Goal: Information Seeking & Learning: Check status

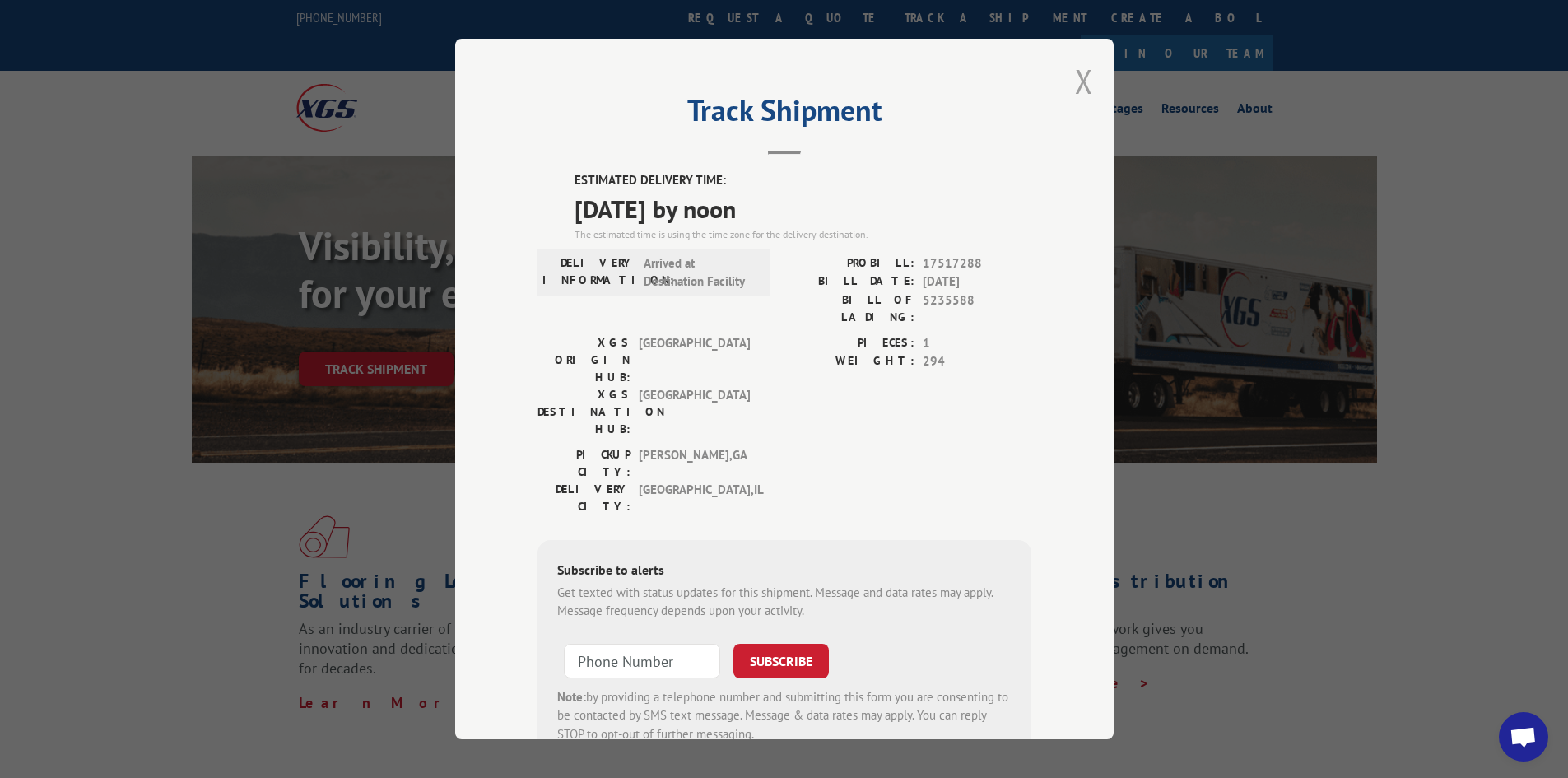
click at [1078, 72] on button "Close modal" at bounding box center [1083, 81] width 18 height 44
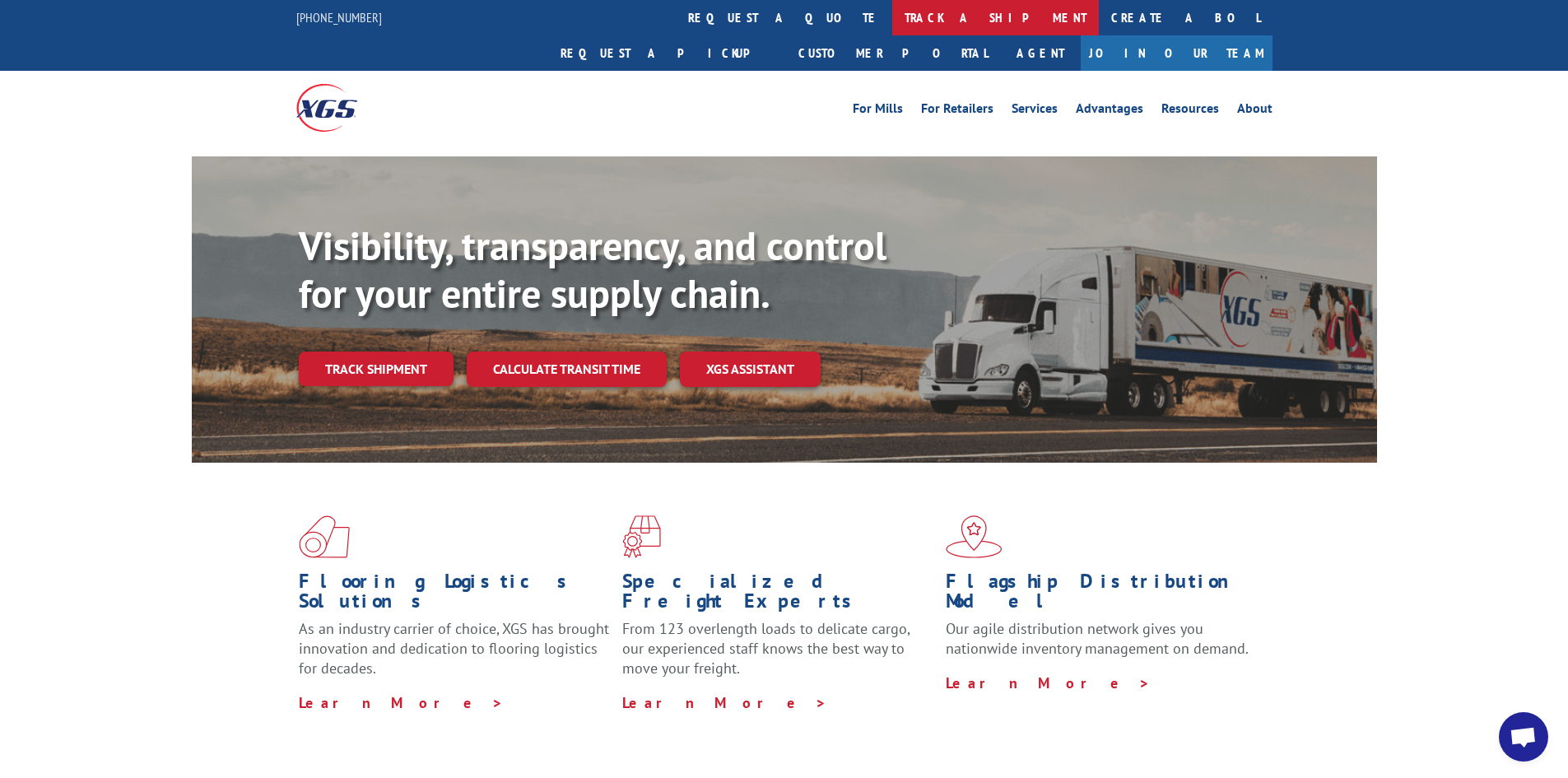
click at [892, 11] on link "track a shipment" at bounding box center [996, 18] width 207 height 35
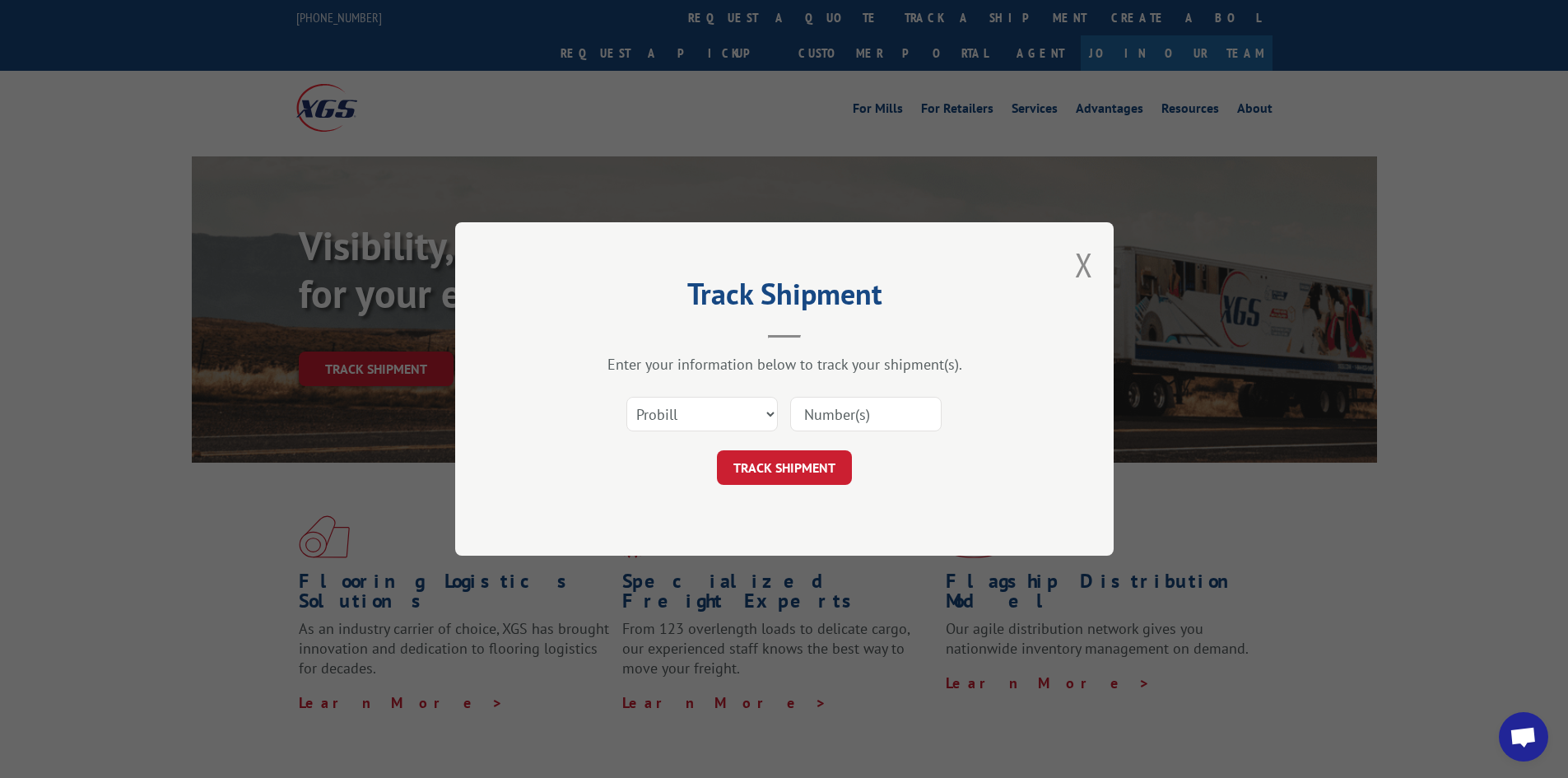
click at [869, 418] on input at bounding box center [865, 413] width 152 height 34
click at [878, 420] on input at bounding box center [865, 413] width 152 height 34
type input "17228769"
click at [717, 450] on button "TRACK SHIPMENT" at bounding box center [784, 467] width 135 height 34
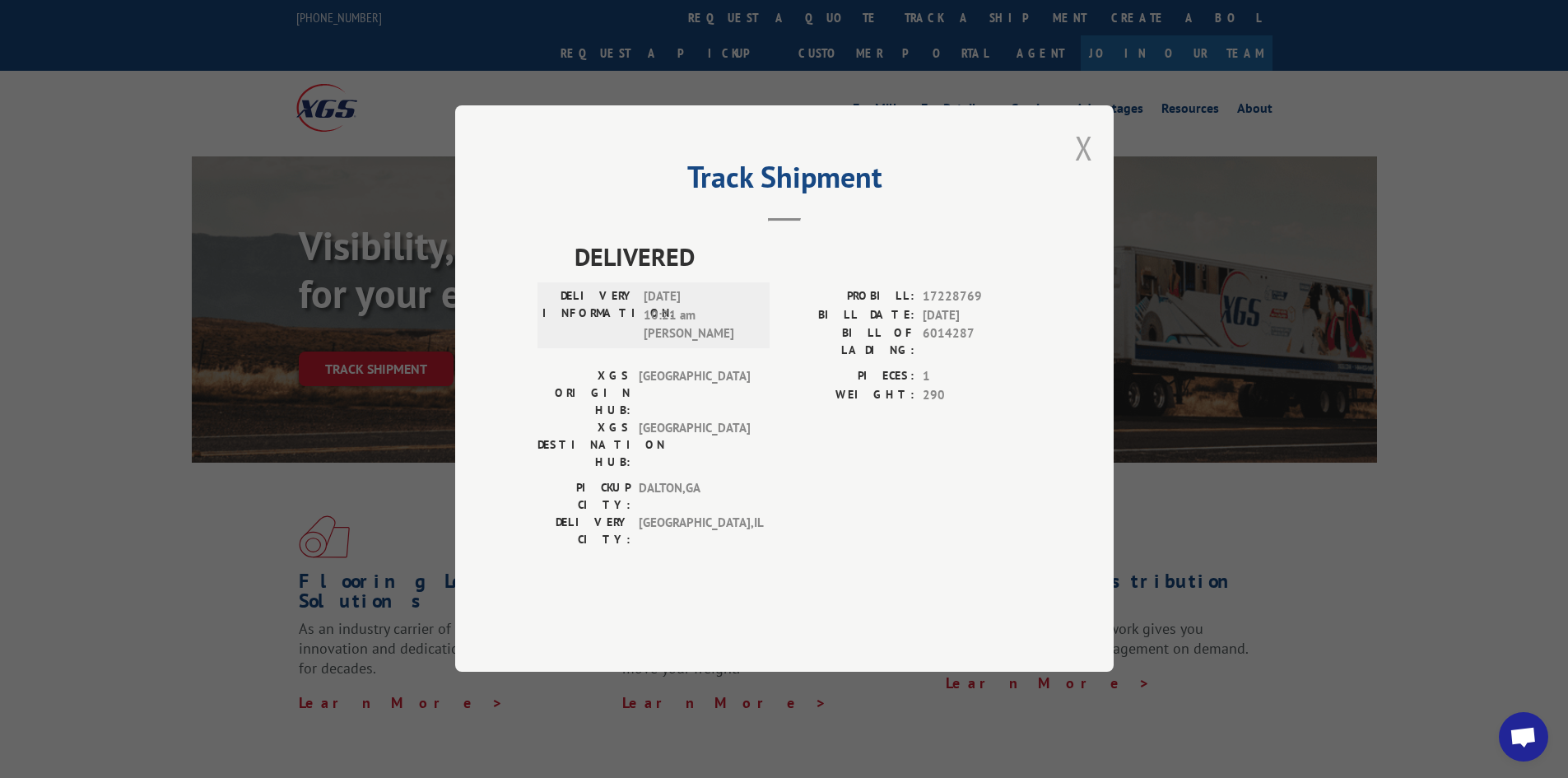
click at [1090, 169] on button "Close modal" at bounding box center [1083, 147] width 18 height 44
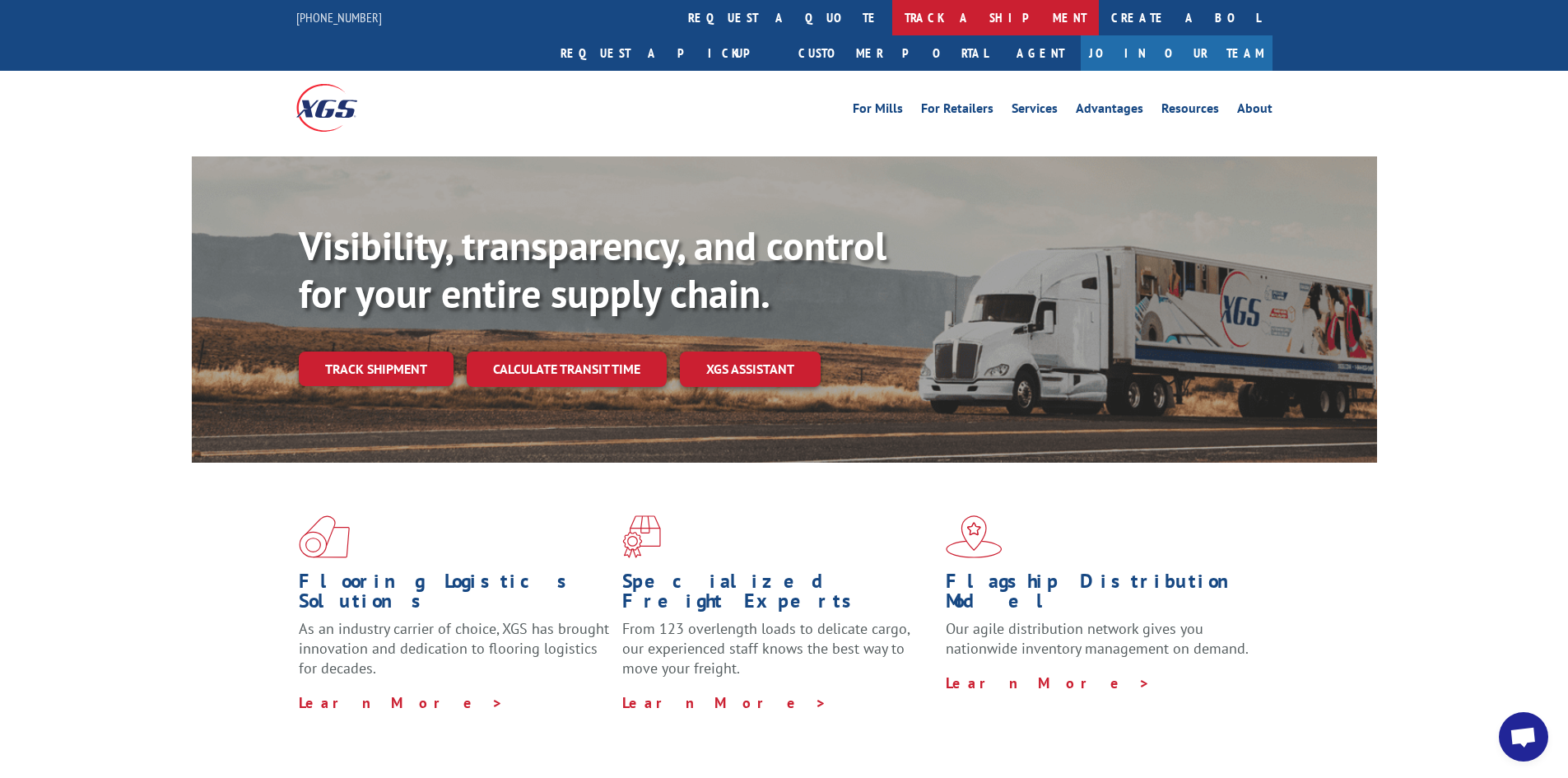
click at [892, 20] on link "track a shipment" at bounding box center [996, 18] width 207 height 35
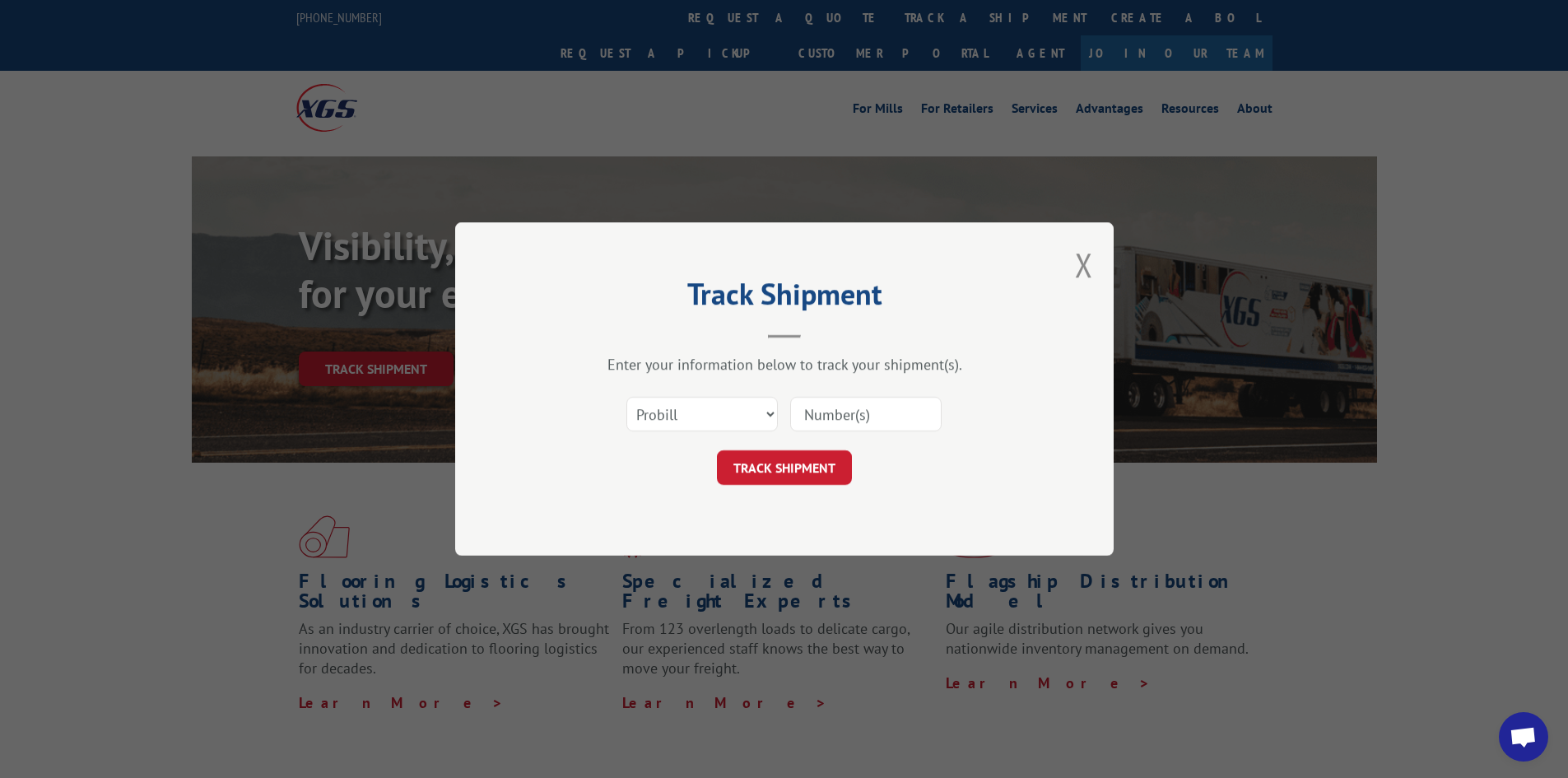
click at [918, 406] on input at bounding box center [865, 413] width 152 height 34
type input "17470036"
click button "TRACK SHIPMENT" at bounding box center [784, 467] width 135 height 34
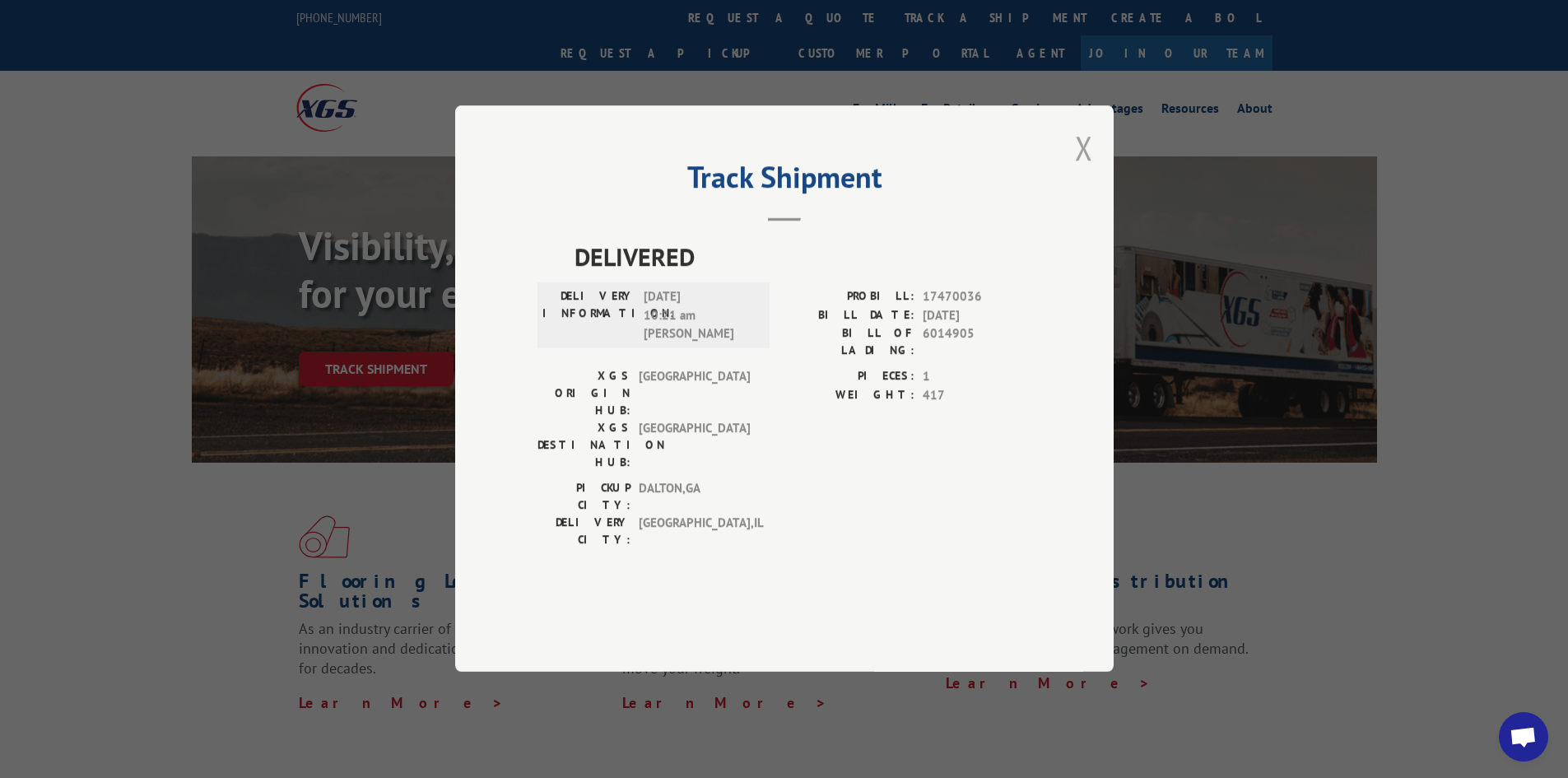
click at [1082, 169] on button "Close modal" at bounding box center [1083, 147] width 18 height 44
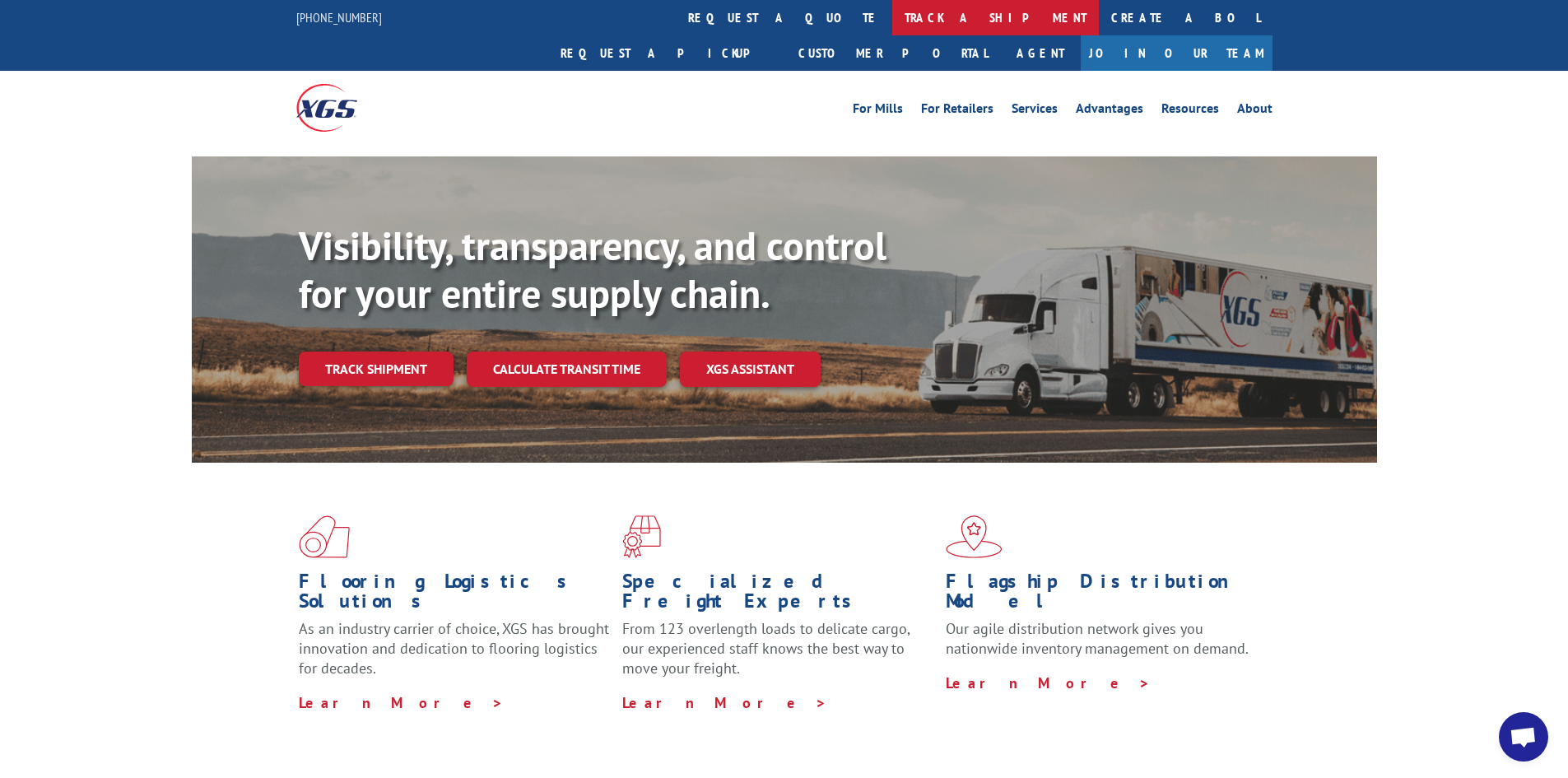
click at [892, 15] on link "track a shipment" at bounding box center [996, 18] width 207 height 35
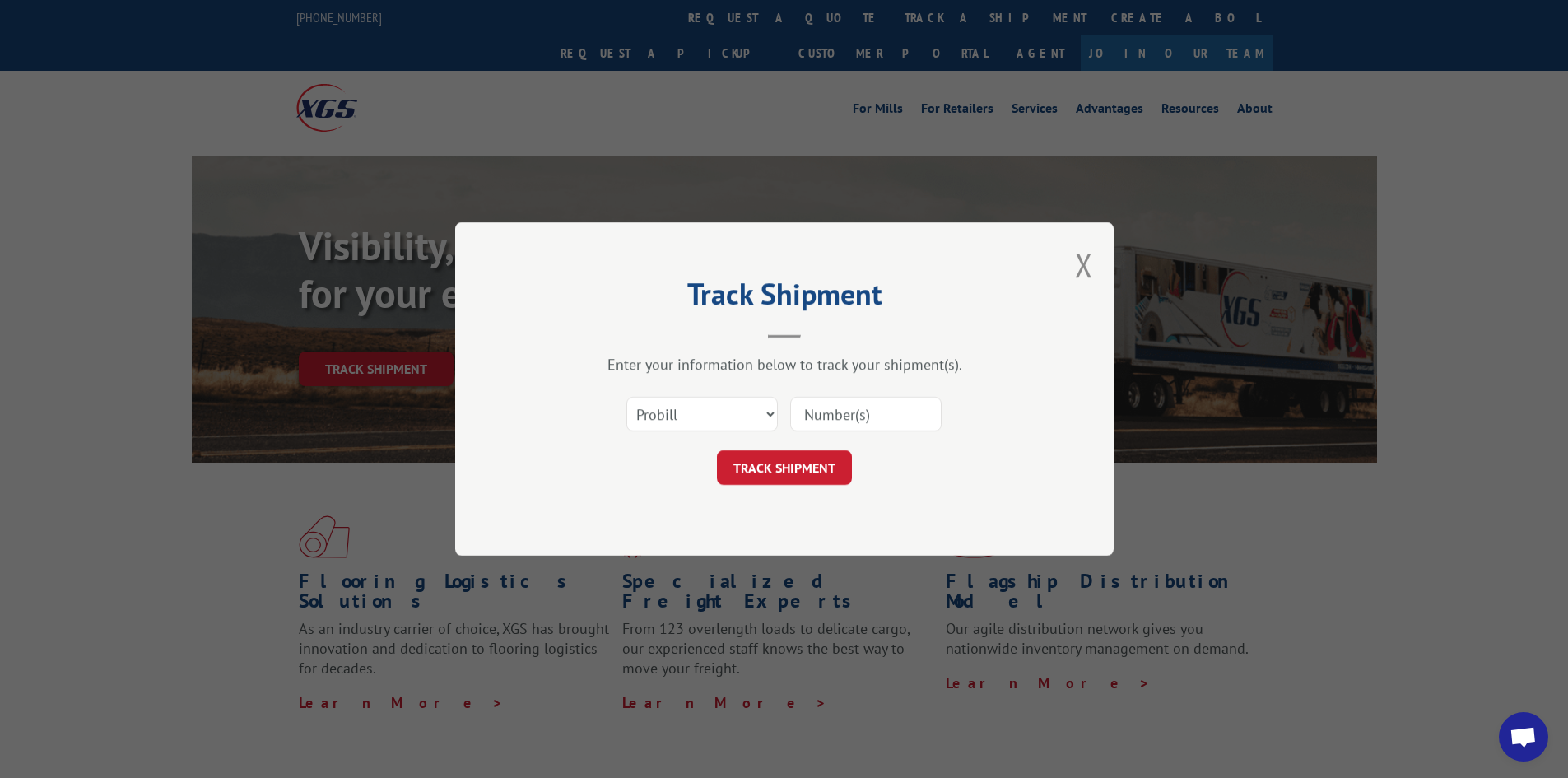
click at [814, 401] on input at bounding box center [865, 413] width 152 height 34
type input "17228770"
click at [717, 450] on button "TRACK SHIPMENT" at bounding box center [784, 467] width 135 height 34
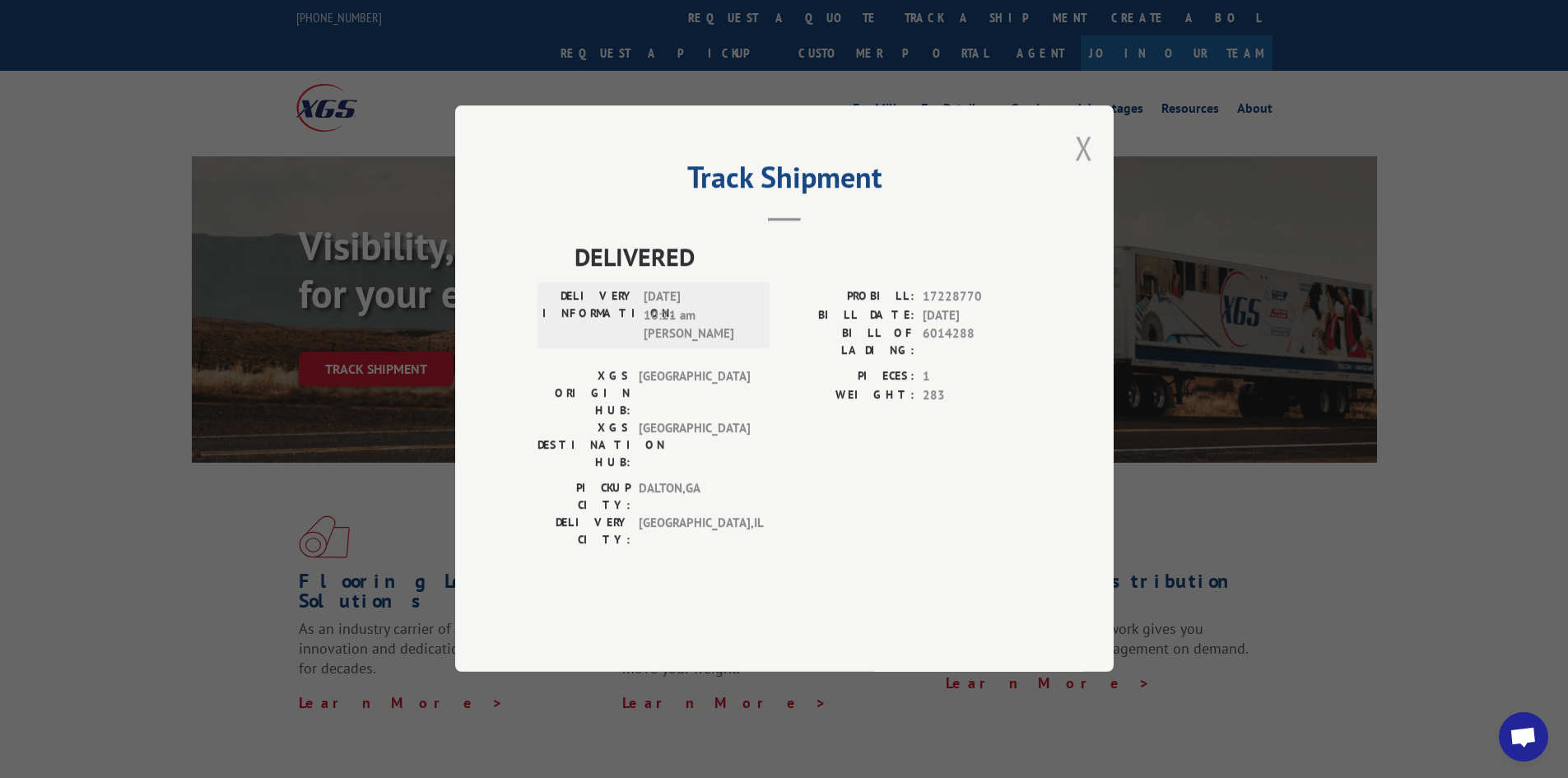
click at [1083, 169] on button "Close modal" at bounding box center [1083, 147] width 18 height 44
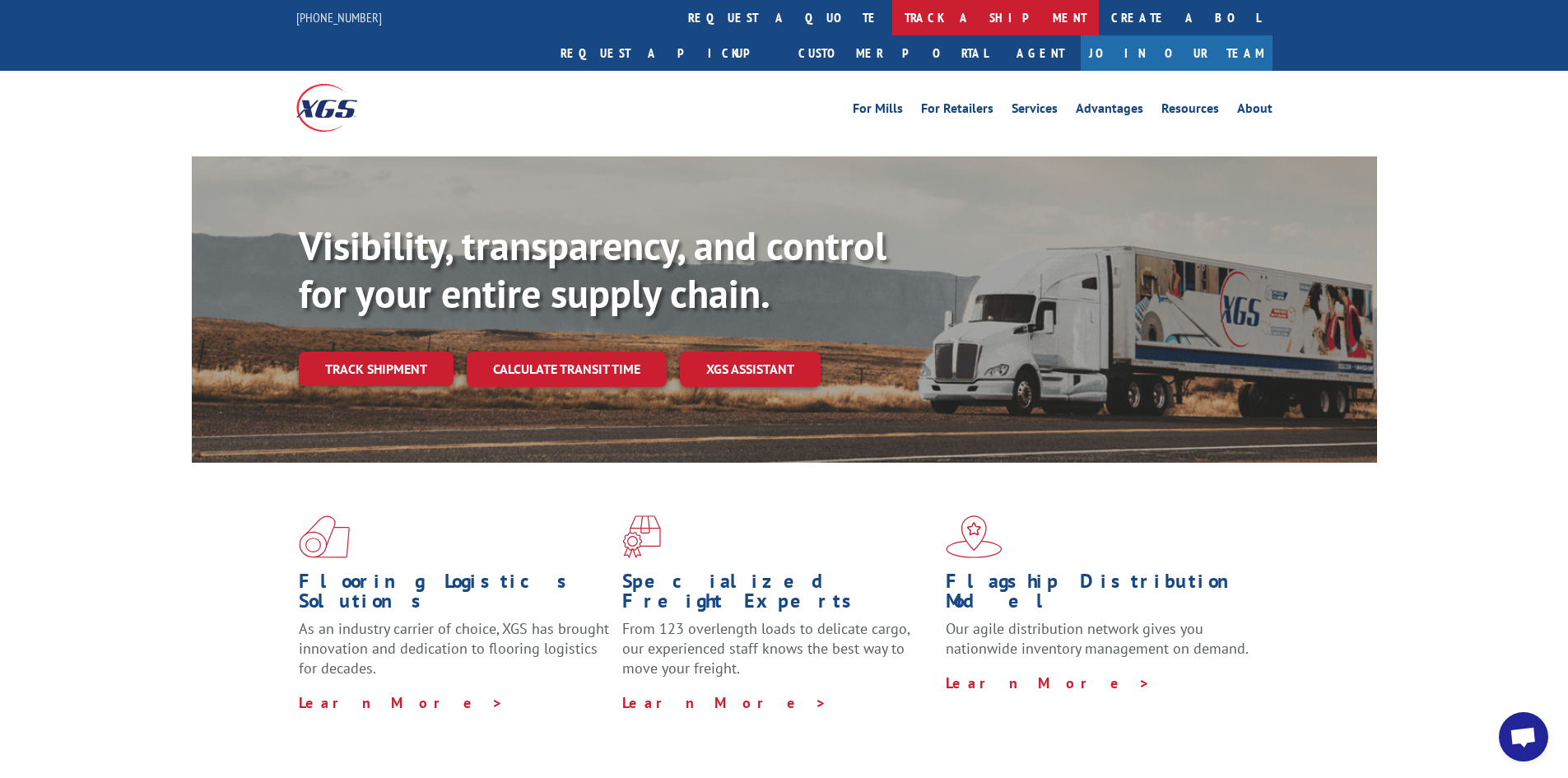
click at [892, 19] on link "track a shipment" at bounding box center [996, 18] width 207 height 35
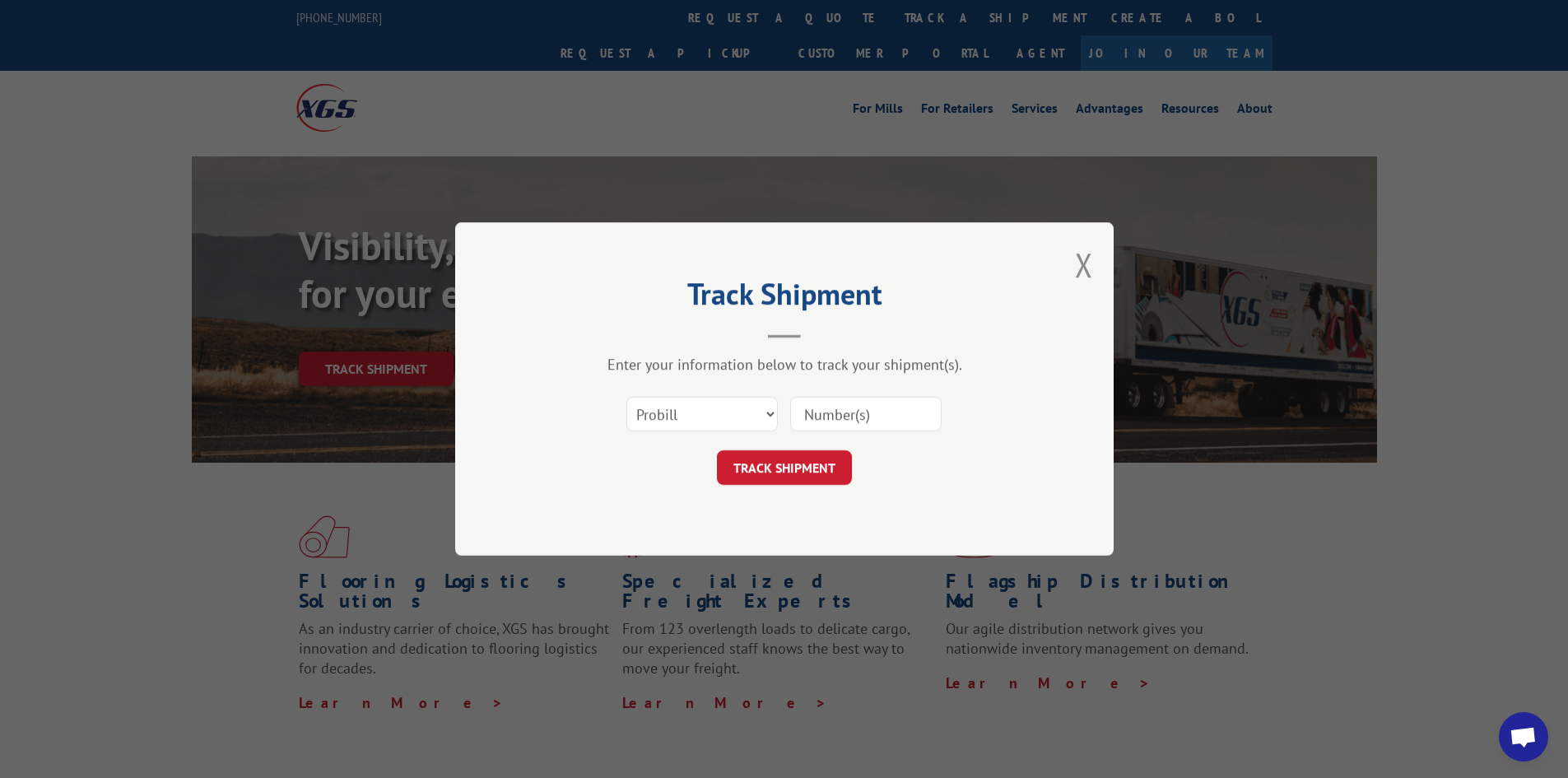
click at [878, 413] on input at bounding box center [865, 413] width 152 height 34
type input "17521056"
click at [717, 450] on button "TRACK SHIPMENT" at bounding box center [784, 467] width 135 height 34
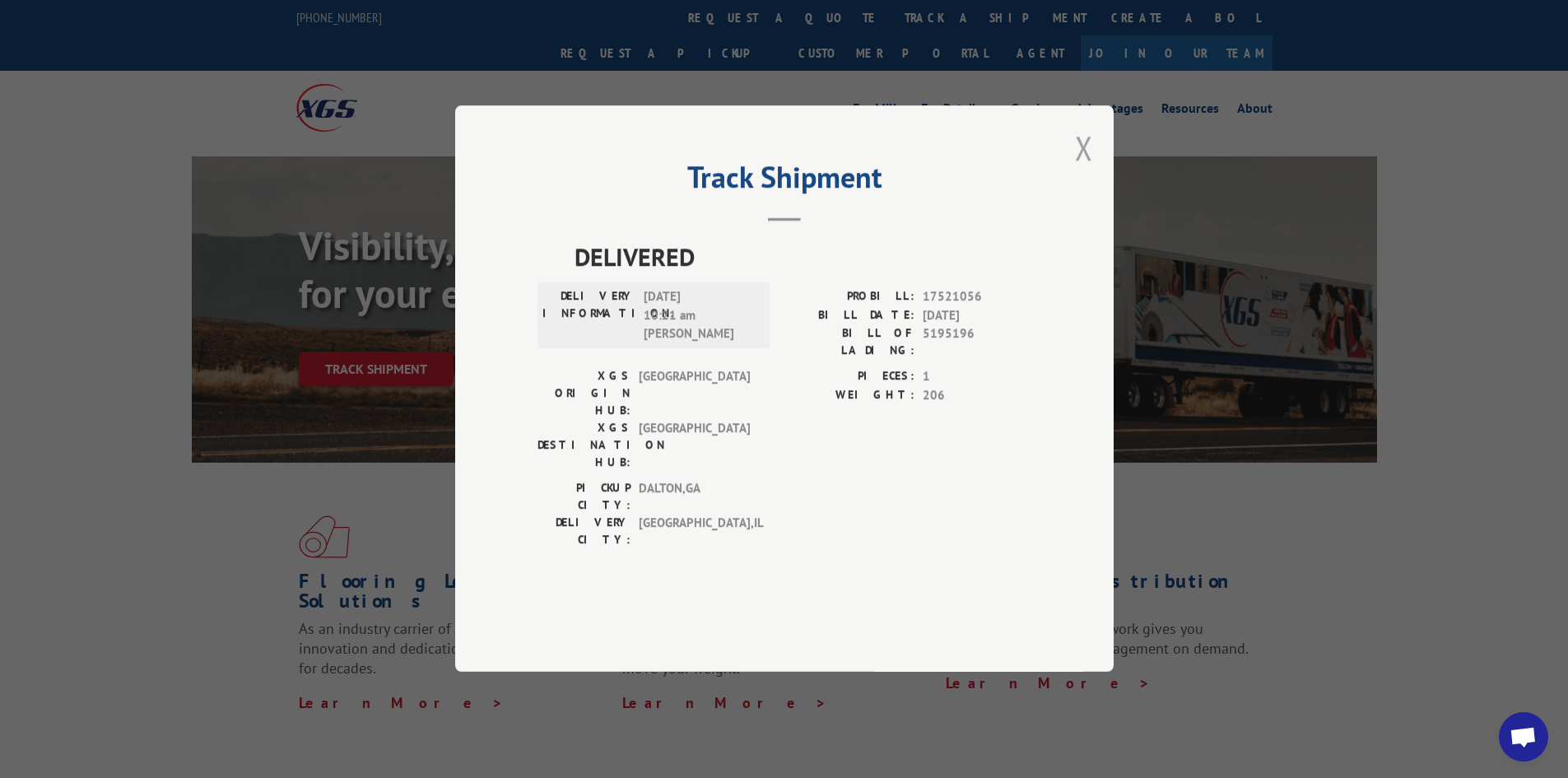
click at [1082, 169] on button "Close modal" at bounding box center [1083, 147] width 18 height 44
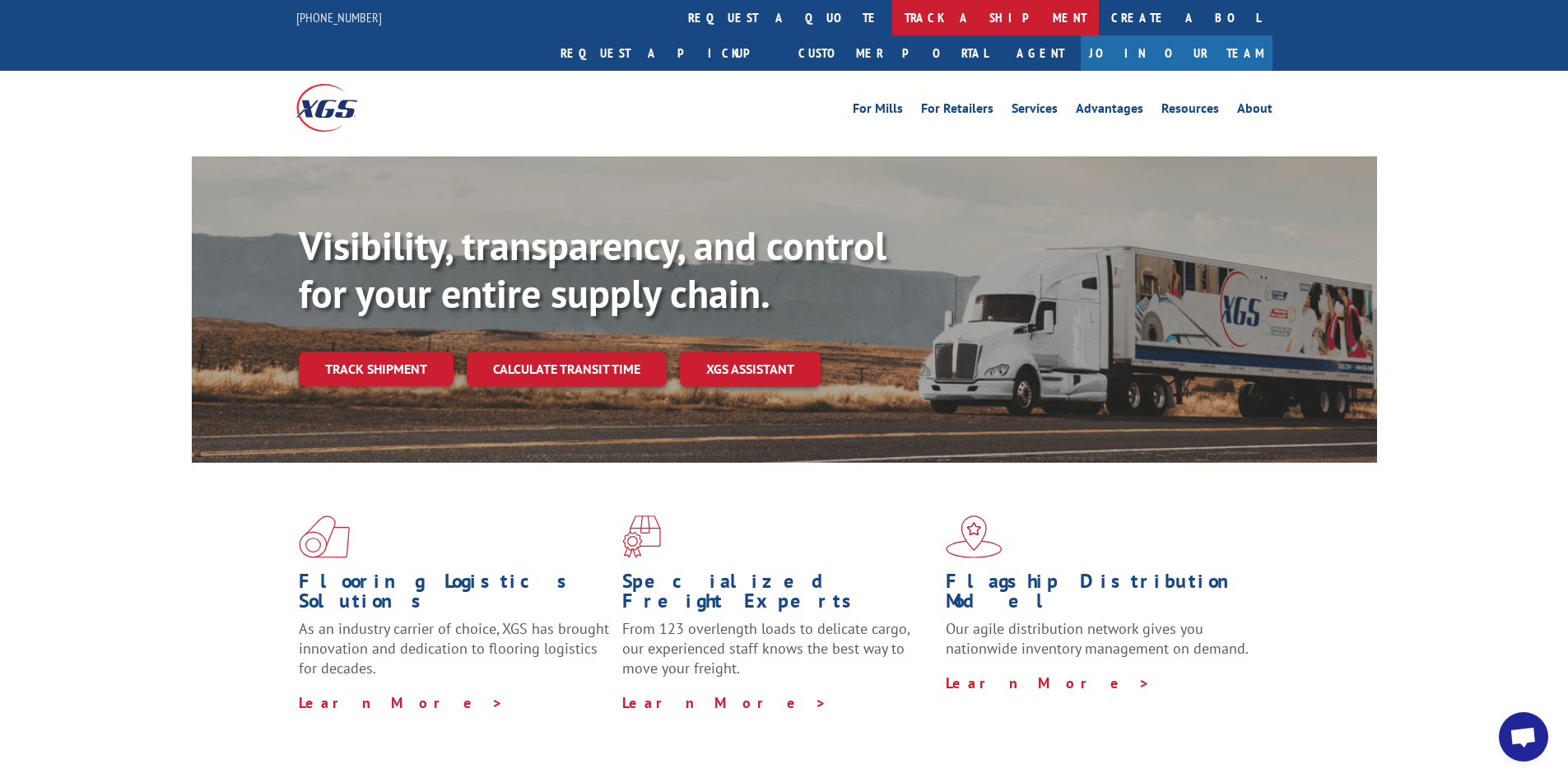
click at [892, 27] on link "track a shipment" at bounding box center [996, 18] width 207 height 35
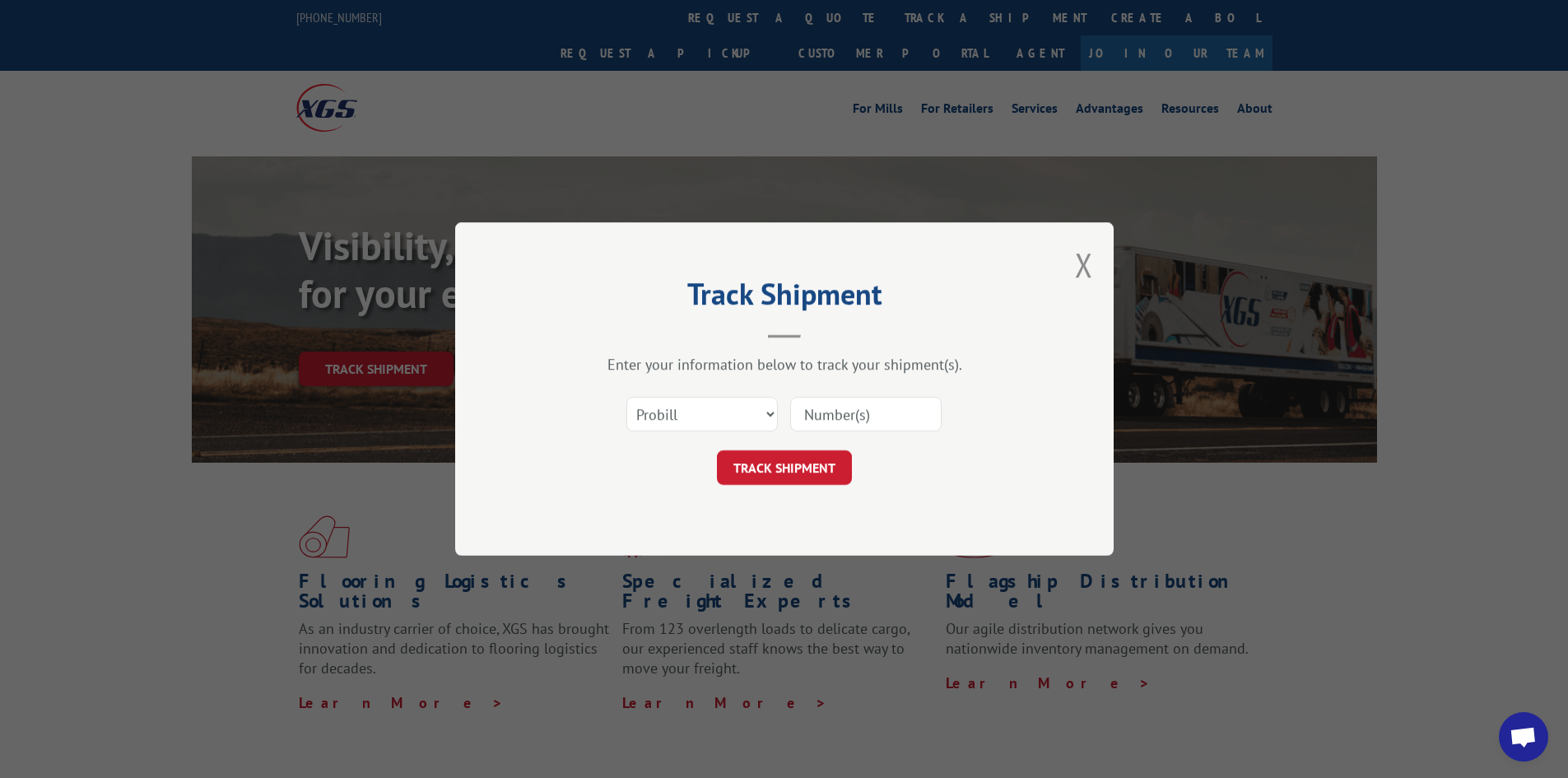
click at [896, 422] on input at bounding box center [865, 413] width 152 height 34
type input "17470161"
click at [717, 450] on button "TRACK SHIPMENT" at bounding box center [784, 467] width 135 height 34
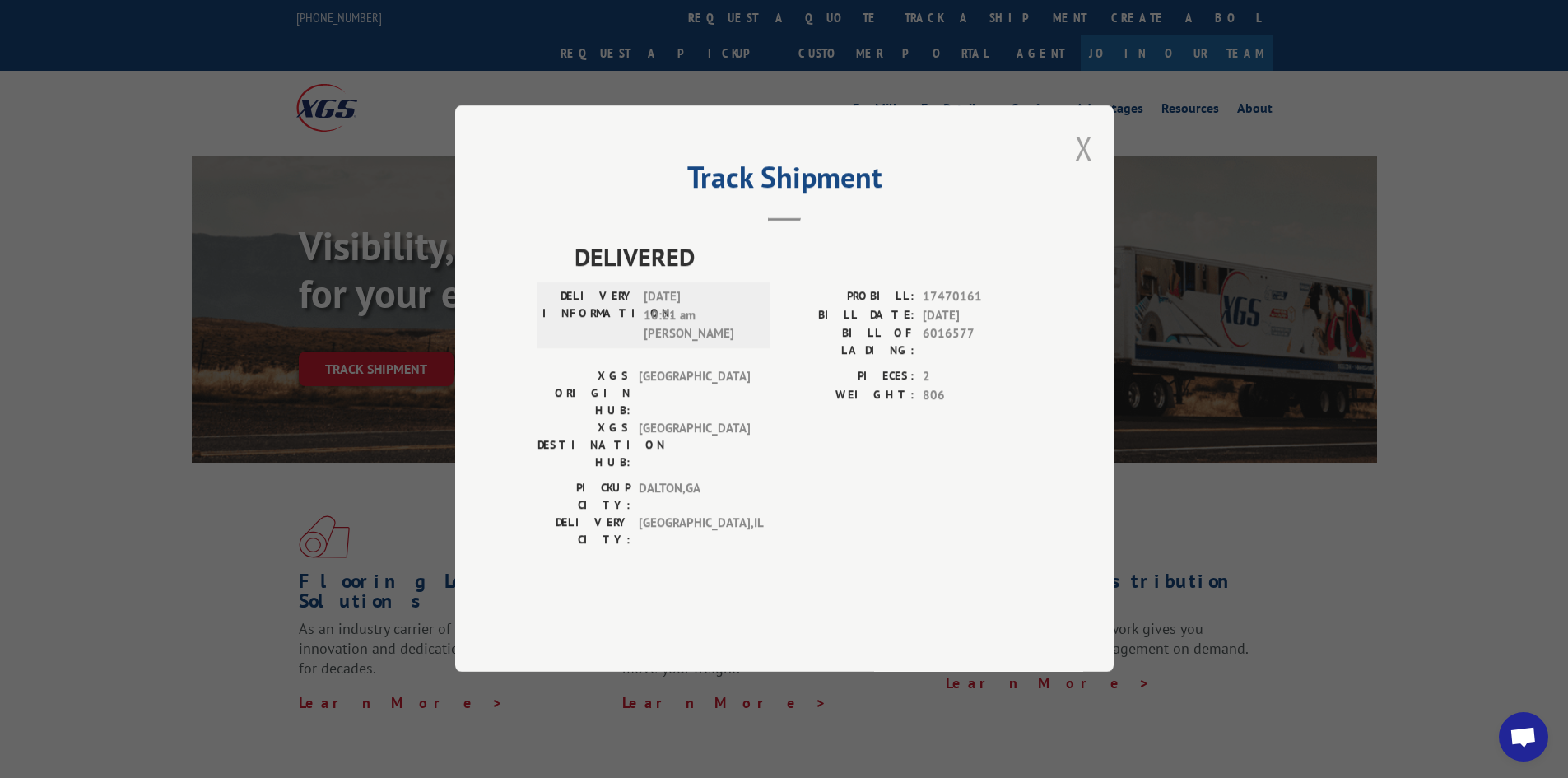
click at [1083, 169] on button "Close modal" at bounding box center [1083, 147] width 18 height 44
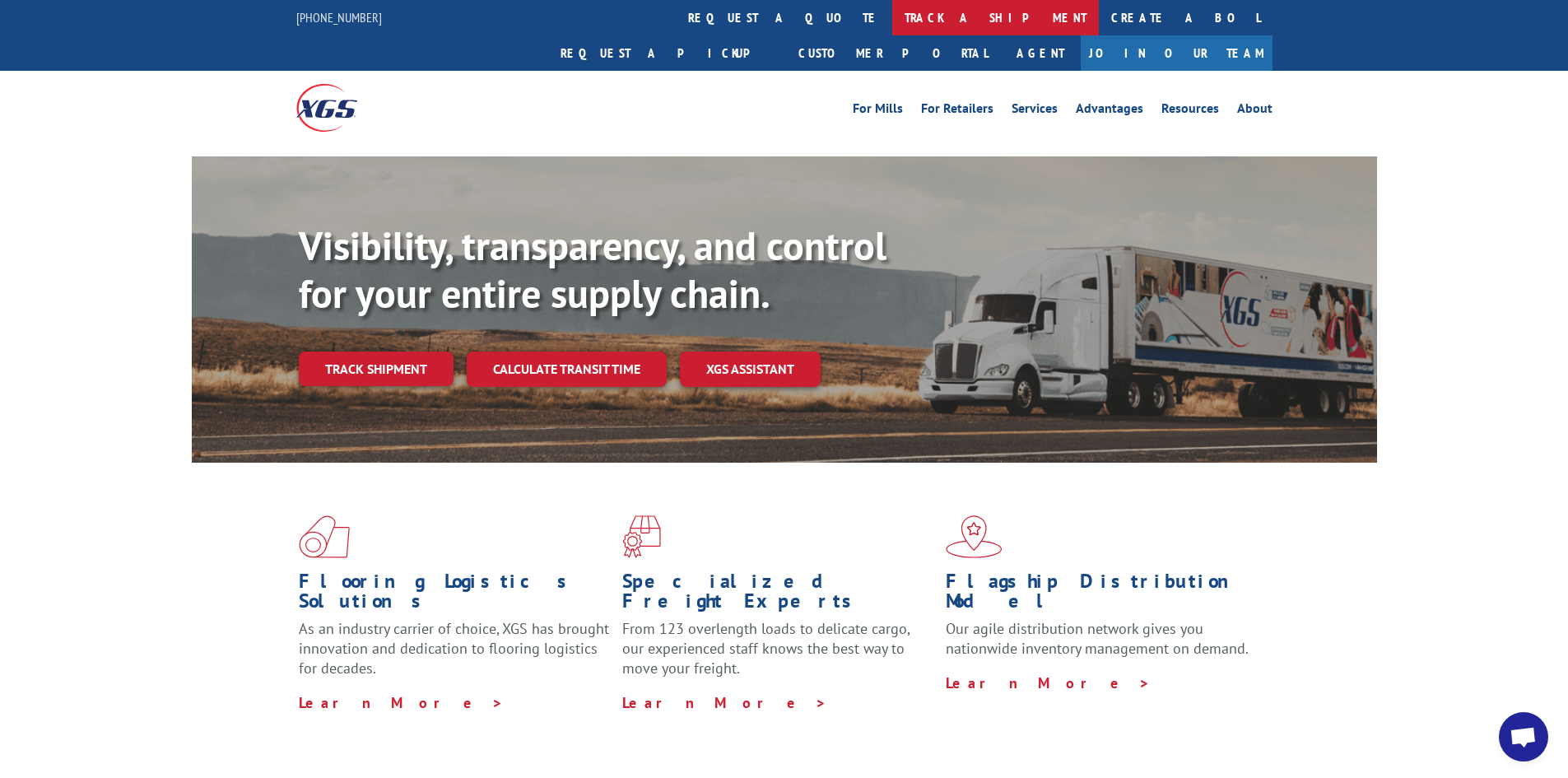
click at [892, 18] on link "track a shipment" at bounding box center [996, 18] width 207 height 35
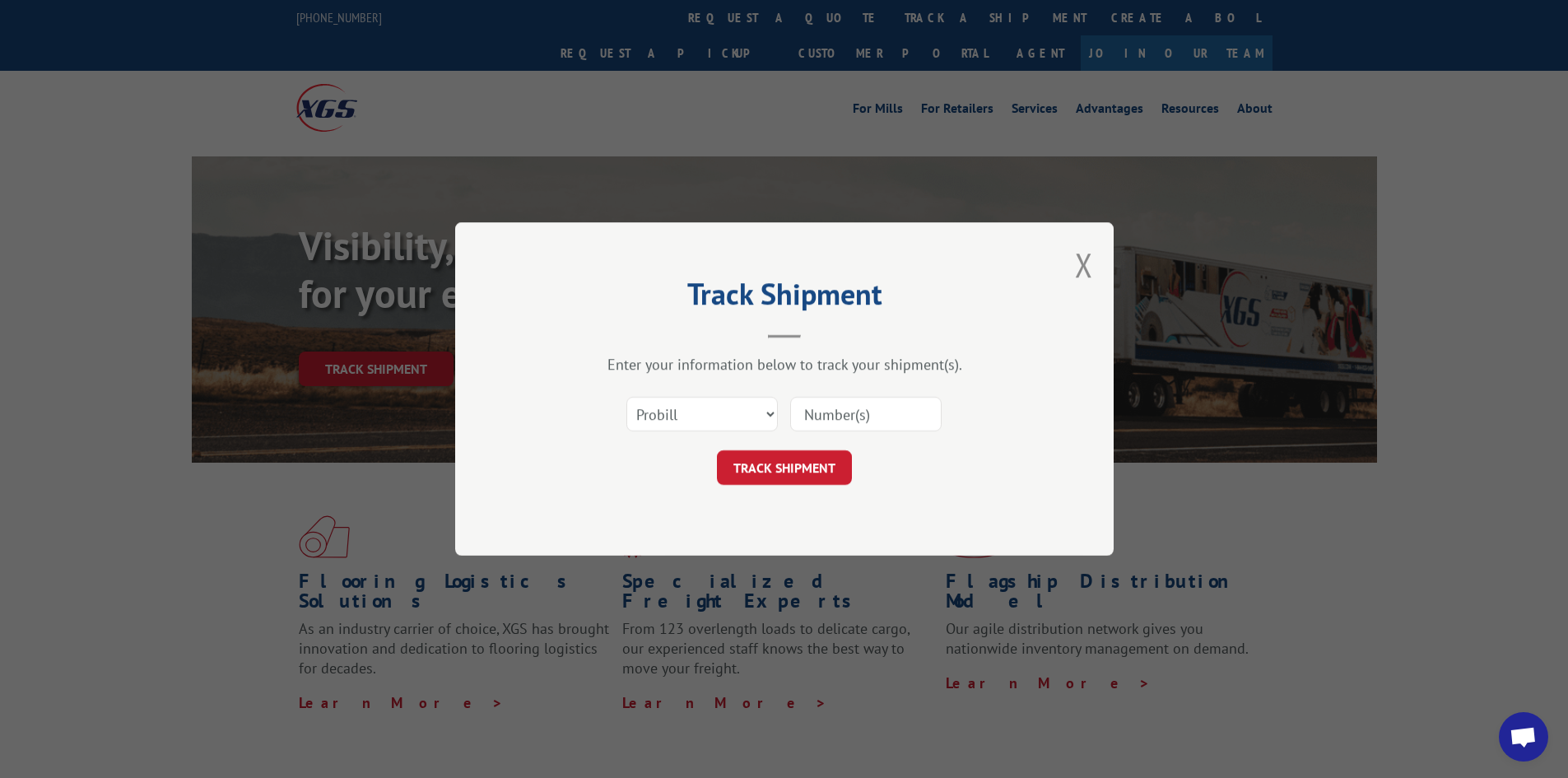
drag, startPoint x: 890, startPoint y: 416, endPoint x: 898, endPoint y: 414, distance: 8.2
click at [893, 414] on input at bounding box center [865, 413] width 152 height 34
type input "17516899"
click button "TRACK SHIPMENT" at bounding box center [784, 467] width 135 height 34
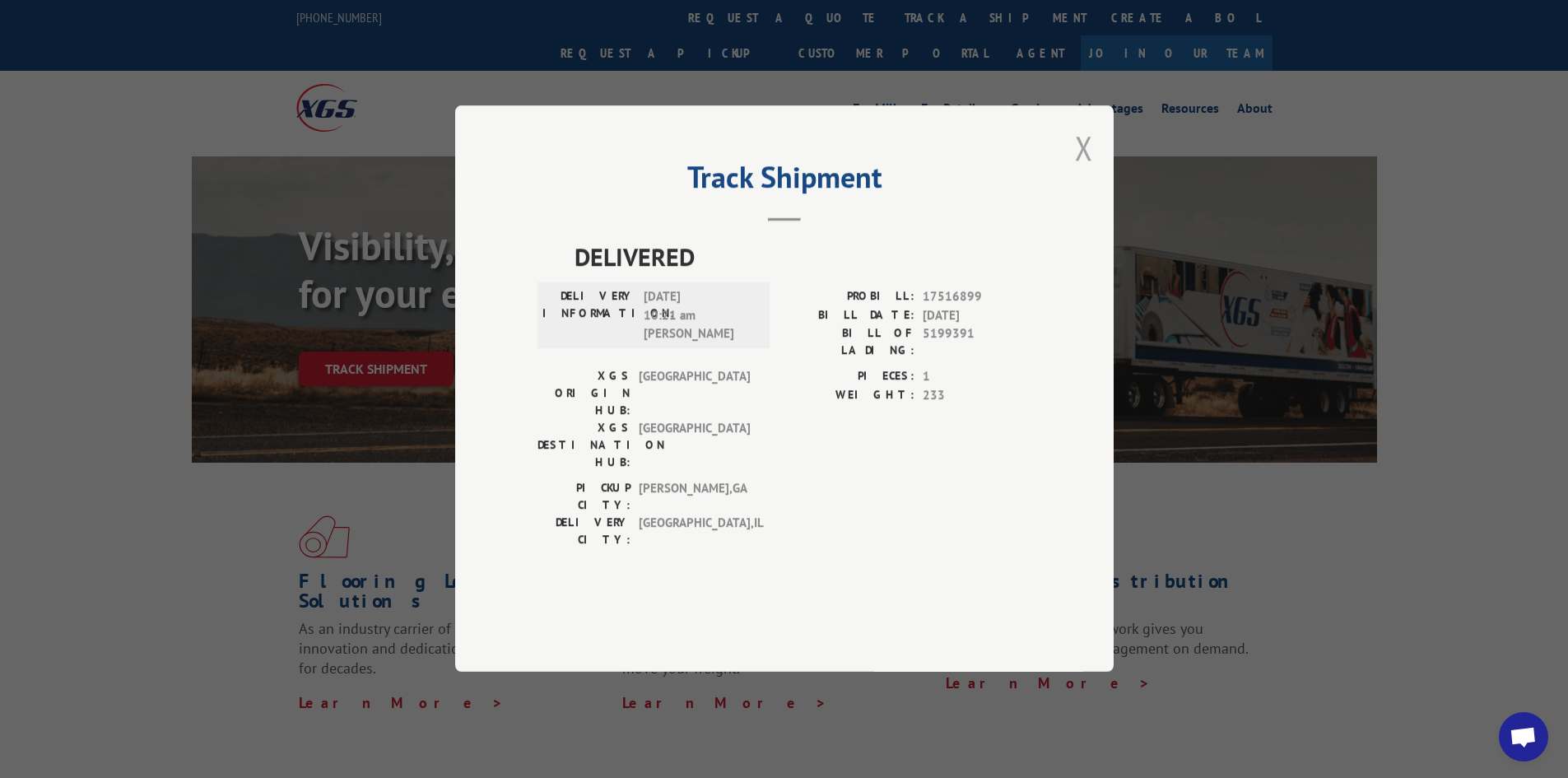
click at [1082, 169] on button "Close modal" at bounding box center [1083, 147] width 18 height 44
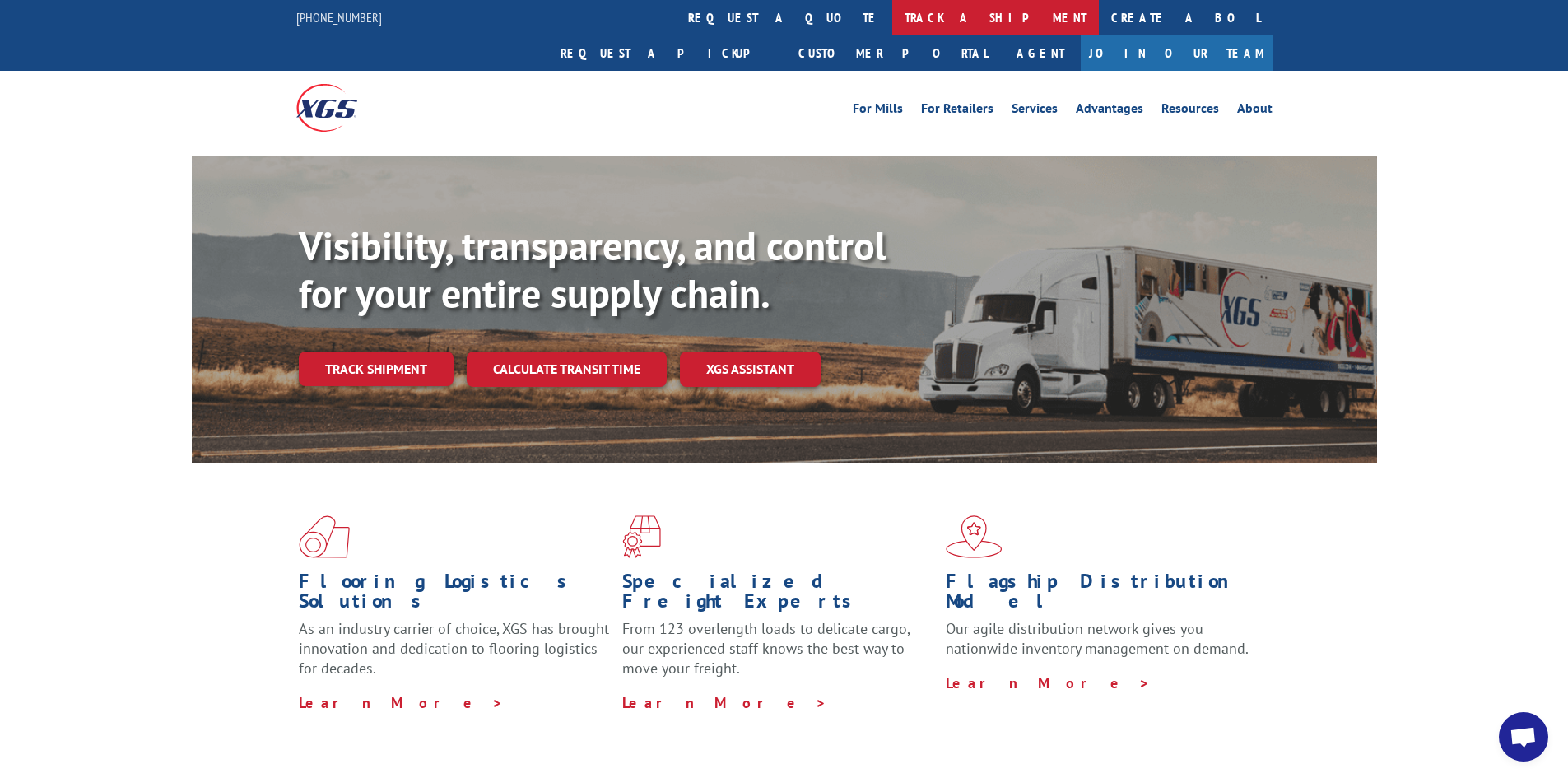
click at [892, 28] on link "track a shipment" at bounding box center [996, 18] width 207 height 35
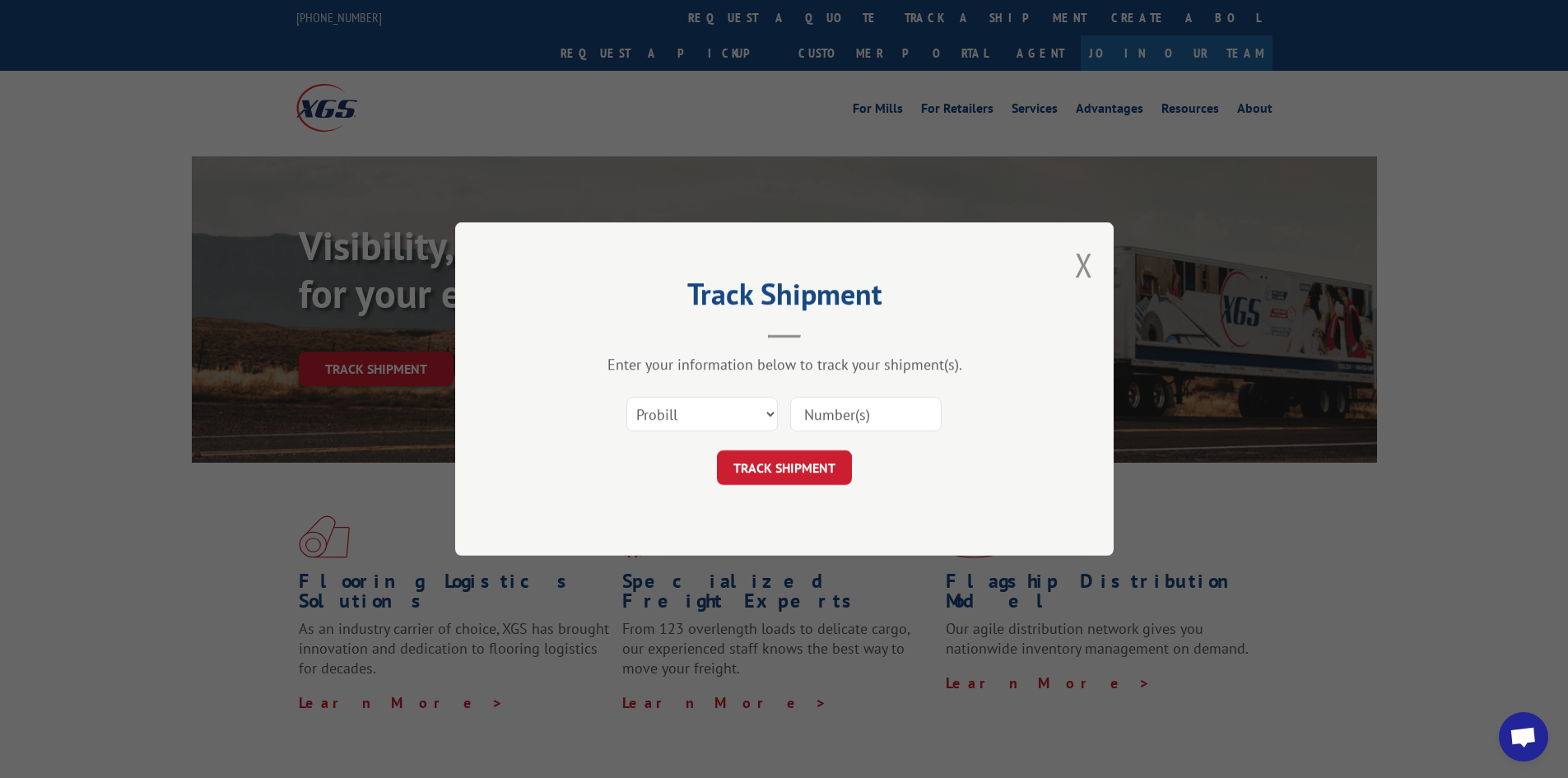
click at [906, 416] on input at bounding box center [865, 413] width 152 height 34
paste input "16331187"
type input "16331187"
drag, startPoint x: 782, startPoint y: 475, endPoint x: 803, endPoint y: 463, distance: 24.2
click at [782, 475] on button "TRACK SHIPMENT" at bounding box center [784, 467] width 135 height 34
